Goal: Check status

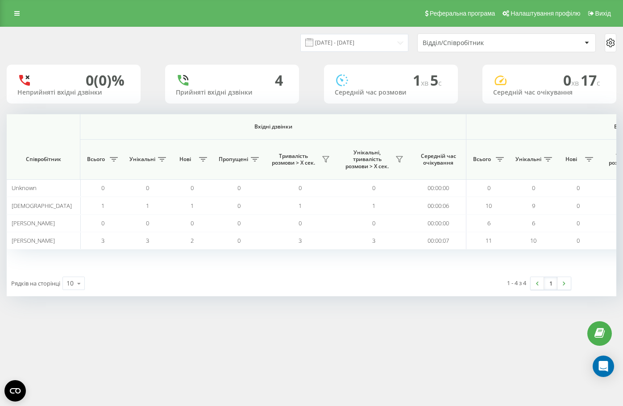
click at [356, 40] on input "[DATE] - [DATE]" at bounding box center [354, 42] width 108 height 17
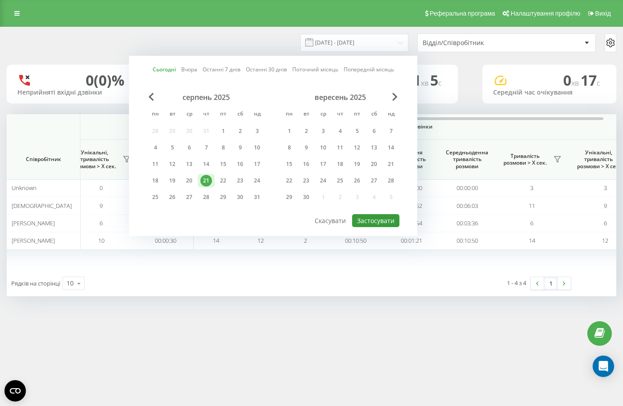
click at [377, 218] on button "Застосувати" at bounding box center [375, 220] width 47 height 13
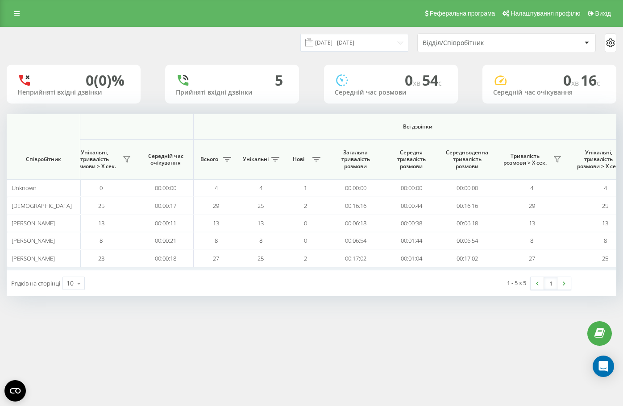
click at [321, 47] on div "[DATE] - [DATE]" at bounding box center [354, 42] width 108 height 17
click at [331, 46] on input "[DATE] - [DATE]" at bounding box center [354, 42] width 108 height 17
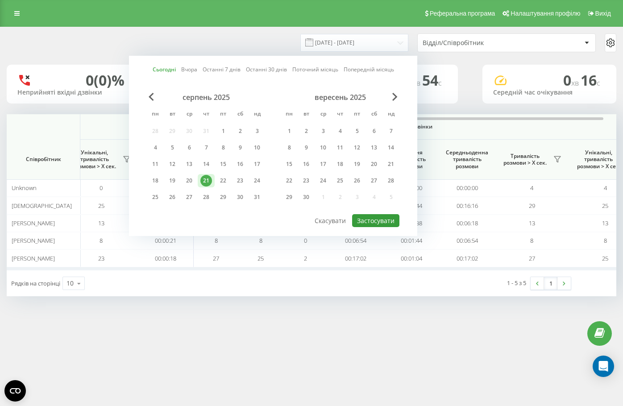
click at [389, 221] on button "Застосувати" at bounding box center [375, 220] width 47 height 13
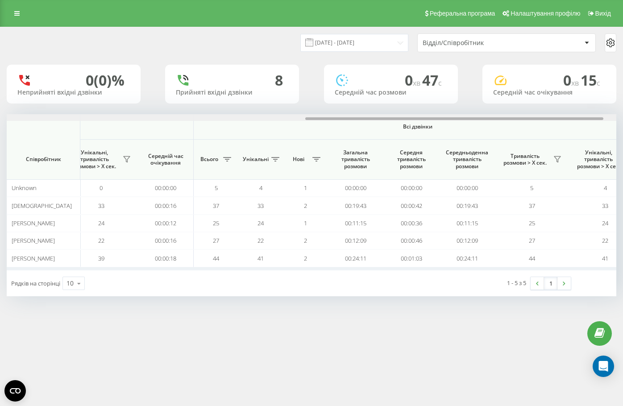
click at [339, 118] on div at bounding box center [311, 117] width 609 height 7
click at [325, 37] on input "[DATE] - [DATE]" at bounding box center [354, 42] width 108 height 17
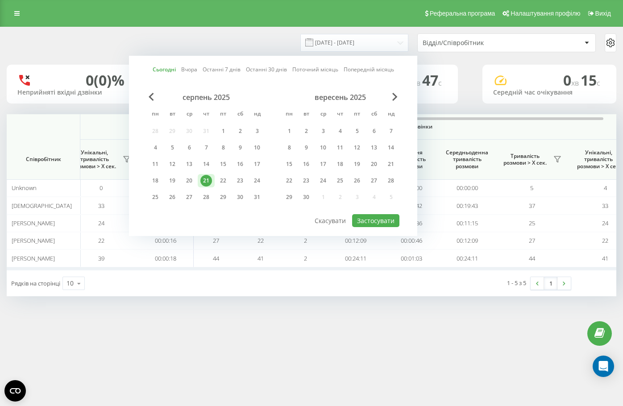
click at [386, 231] on div "Сьогодні Вчора Останні 7 днів Останні 30 днів Поточний місяць Попередній місяць…" at bounding box center [273, 146] width 288 height 180
click at [386, 225] on button "Застосувати" at bounding box center [375, 220] width 47 height 13
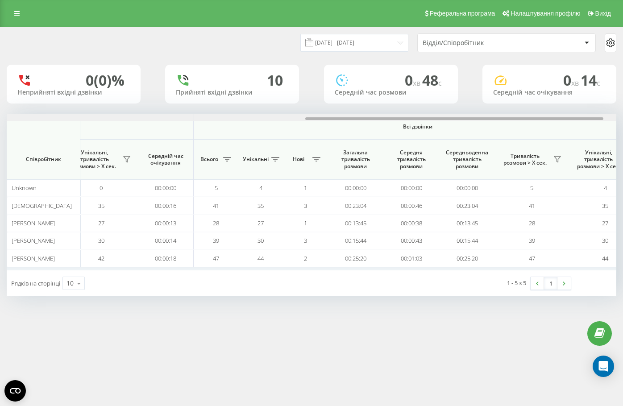
click at [385, 120] on div at bounding box center [311, 117] width 609 height 7
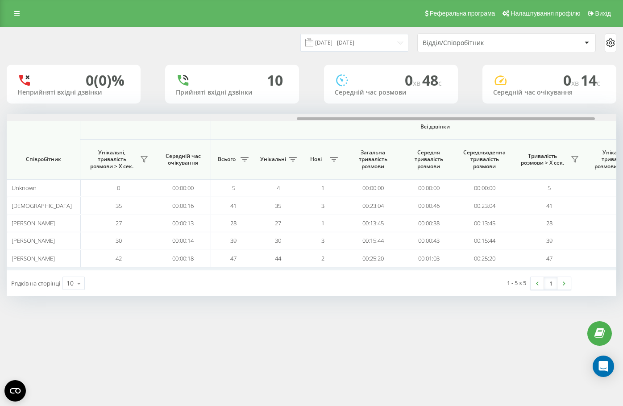
scroll to position [0, 588]
drag, startPoint x: 385, startPoint y: 120, endPoint x: 375, endPoint y: 122, distance: 10.5
click at [375, 122] on div "Вхідні дзвінки Вихідні дзвінки Всі дзвінки Співробітник Всього Унікальні Нові П…" at bounding box center [311, 192] width 609 height 156
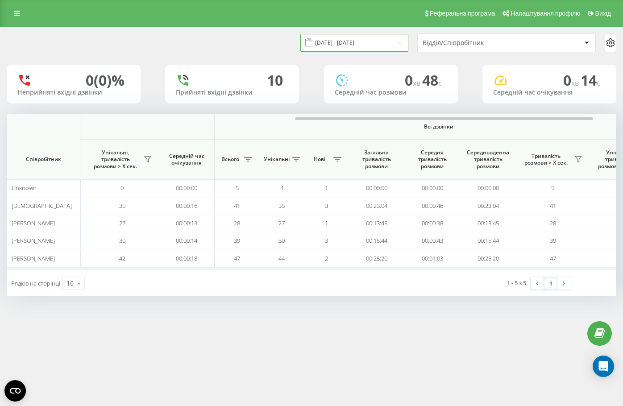
click at [345, 40] on input "[DATE] - [DATE]" at bounding box center [354, 42] width 108 height 17
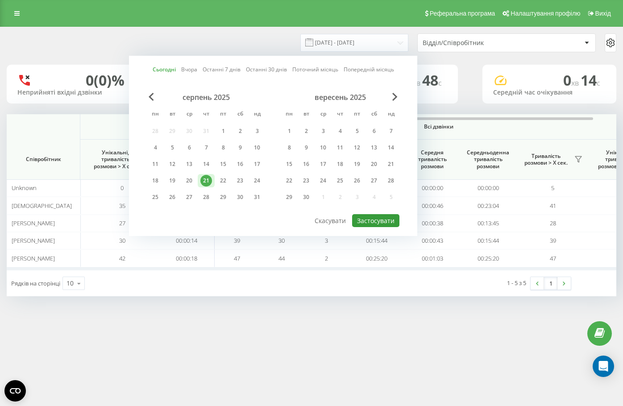
click at [376, 222] on button "Застосувати" at bounding box center [375, 220] width 47 height 13
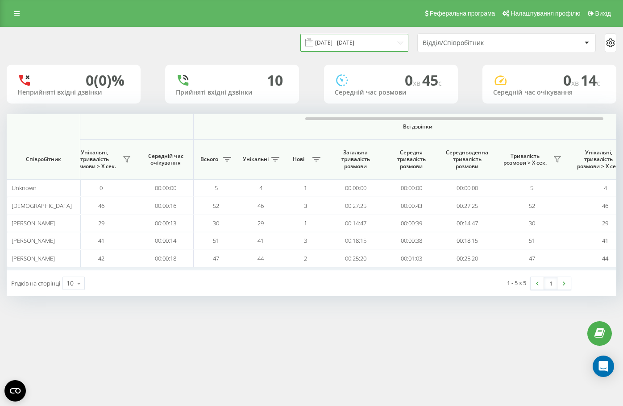
click at [346, 48] on input "[DATE] - [DATE]" at bounding box center [354, 42] width 108 height 17
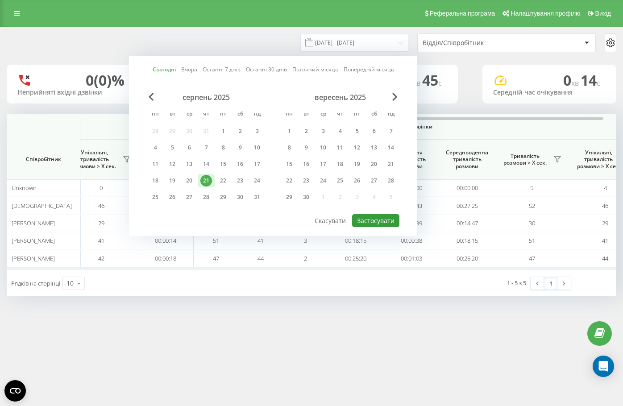
click at [384, 216] on button "Застосувати" at bounding box center [375, 220] width 47 height 13
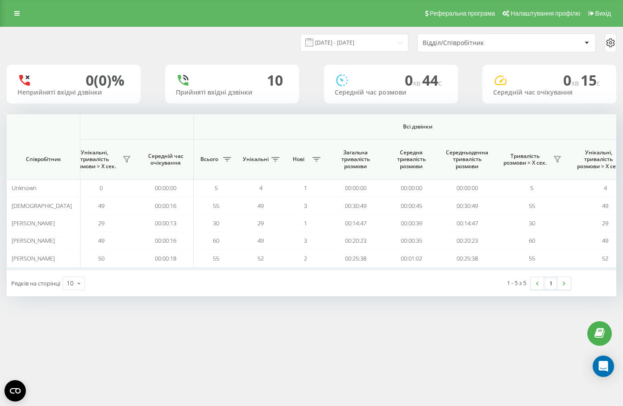
click at [386, 63] on div "[DATE] - [DATE] Відділ/Співробітник 0 (0)% Неприйняті вхідні дзвінки 10 Прийнят…" at bounding box center [311, 161] width 609 height 269
